Goal: Transaction & Acquisition: Purchase product/service

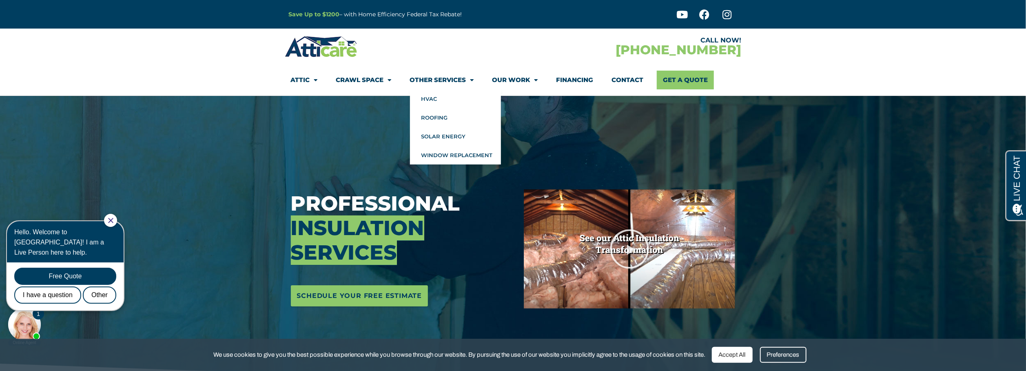
click at [455, 78] on link "Other Services" at bounding box center [442, 80] width 64 height 19
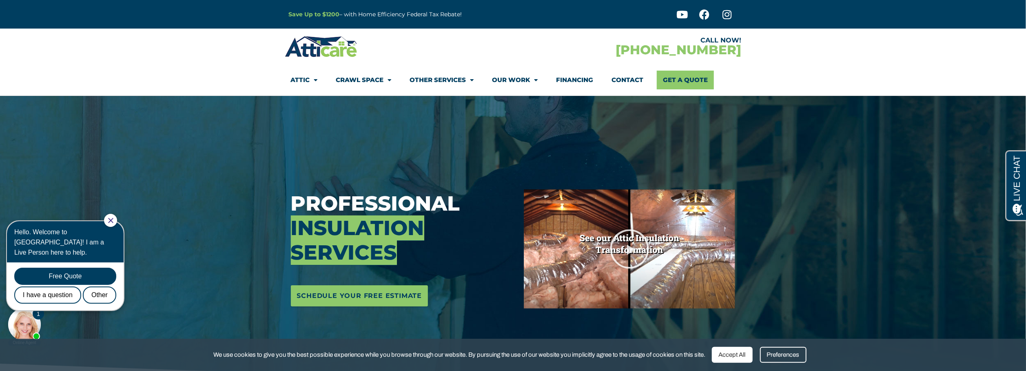
click at [456, 78] on link "Other Services" at bounding box center [442, 80] width 64 height 19
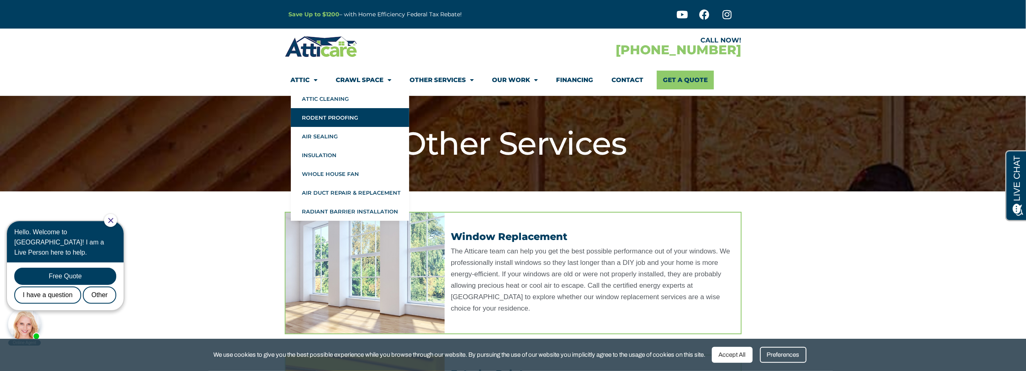
click at [323, 119] on link "Rodent Proofing" at bounding box center [350, 117] width 118 height 19
